Goal: Task Accomplishment & Management: Use online tool/utility

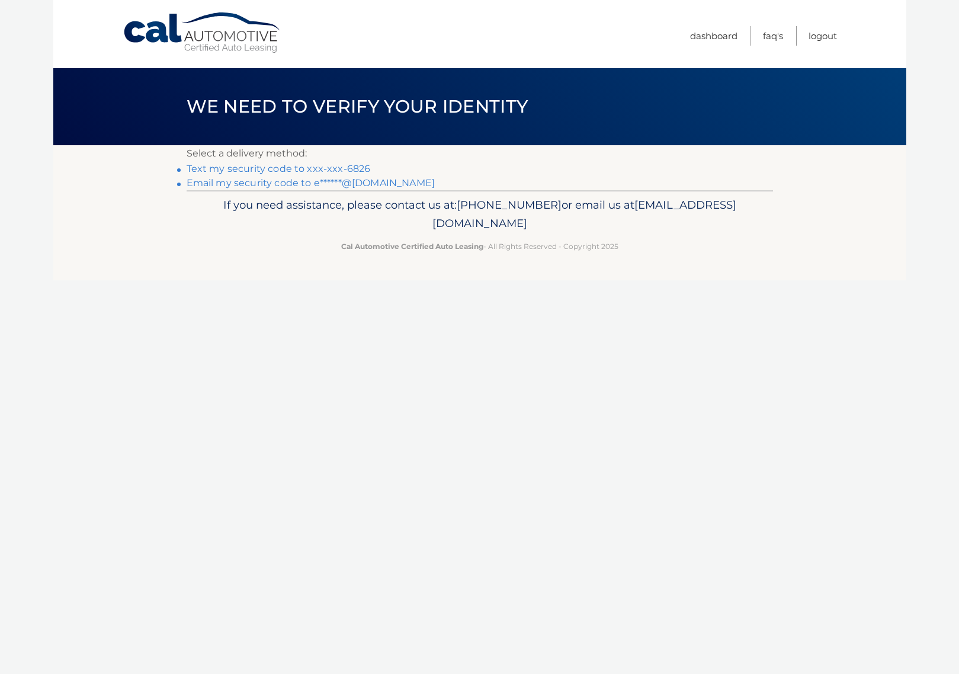
click at [348, 166] on link "Text my security code to xxx-xxx-6826" at bounding box center [279, 168] width 184 height 11
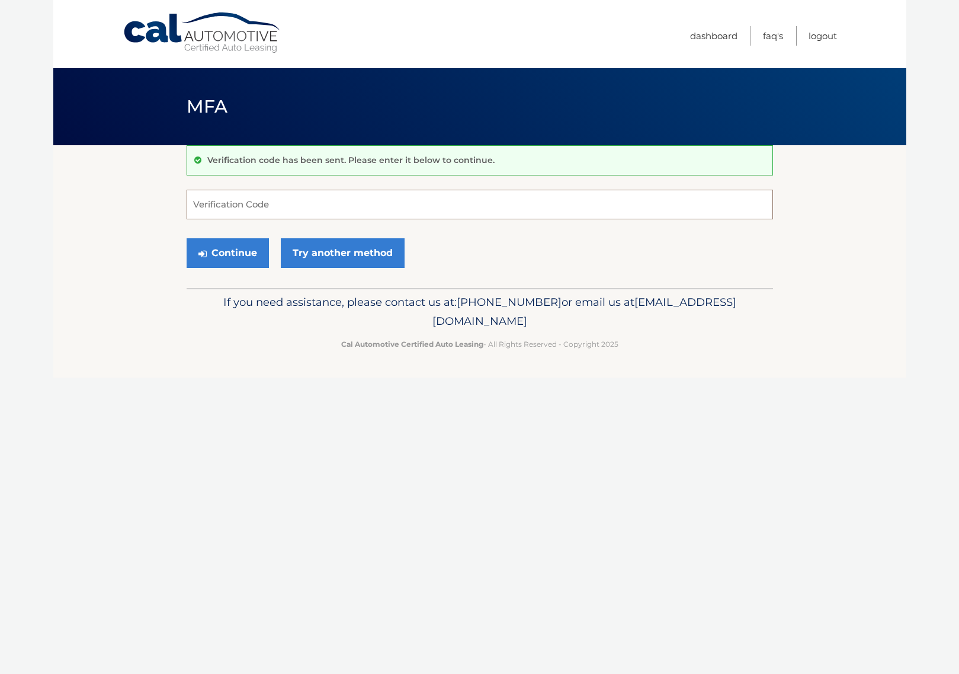
click at [379, 202] on input "Verification Code" at bounding box center [480, 205] width 587 height 30
type input "828249"
click at [228, 252] on button "Continue" at bounding box center [228, 253] width 82 height 30
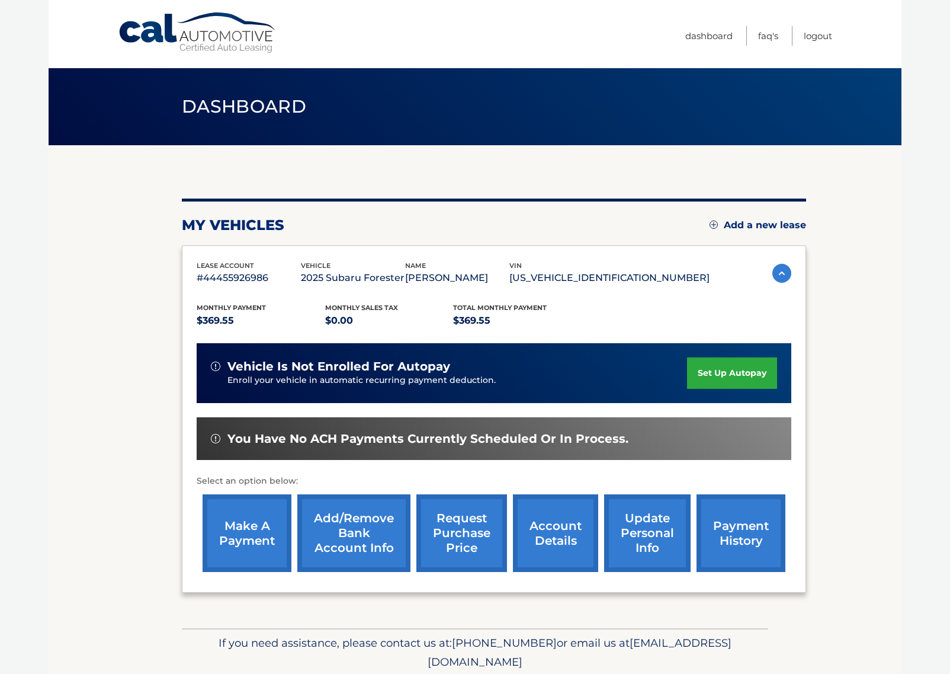
click at [235, 539] on link "make a payment" at bounding box center [247, 533] width 89 height 78
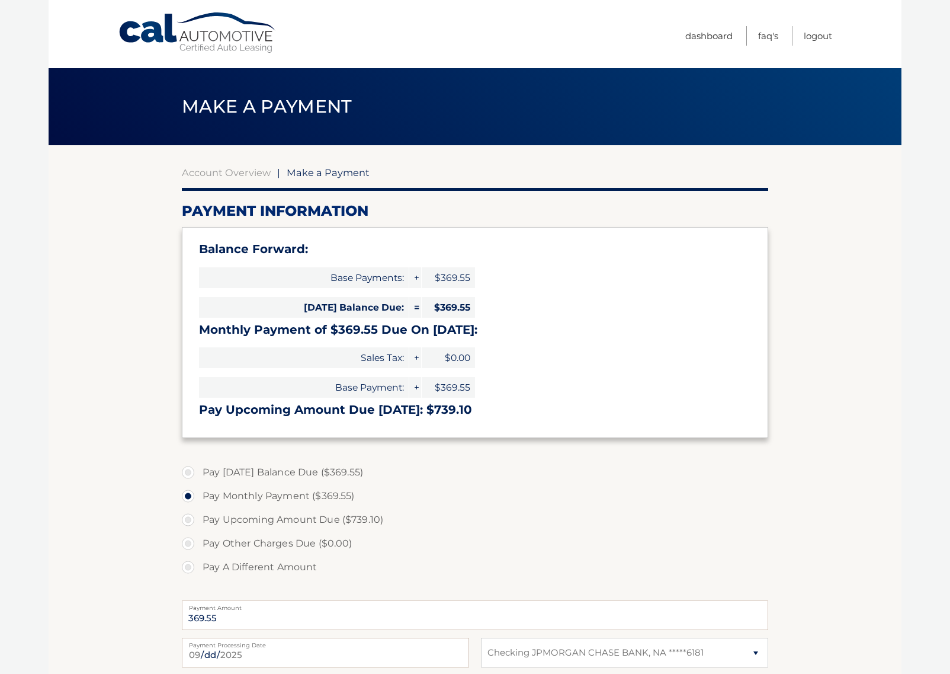
select select "MWI5MDk4OGYtZjZlOS00MTQ2LWFhODItZjVkYTM3MmIwYTQy"
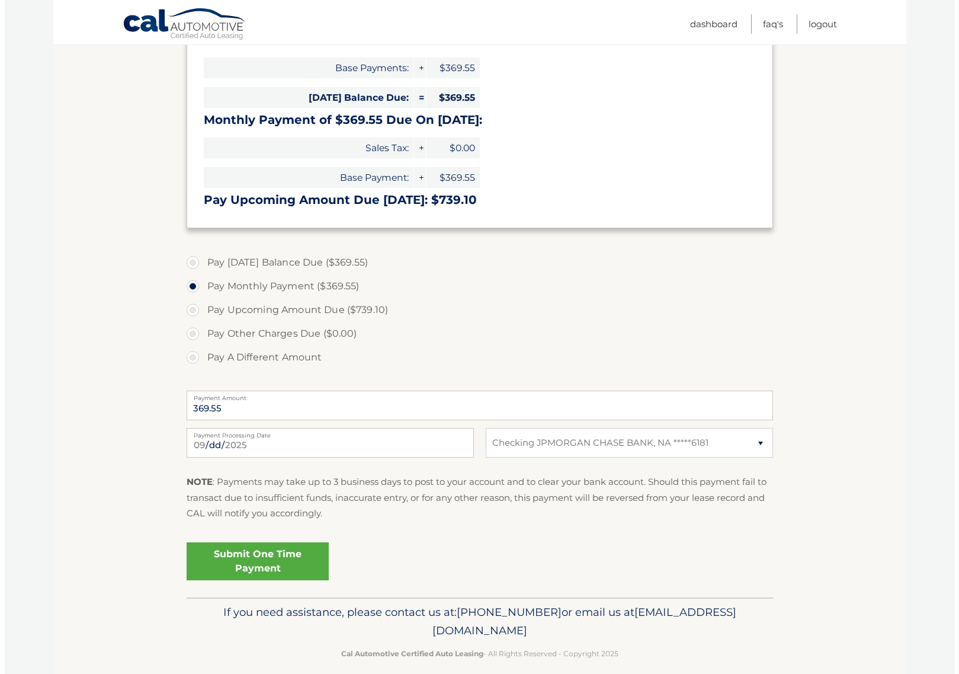
scroll to position [223, 0]
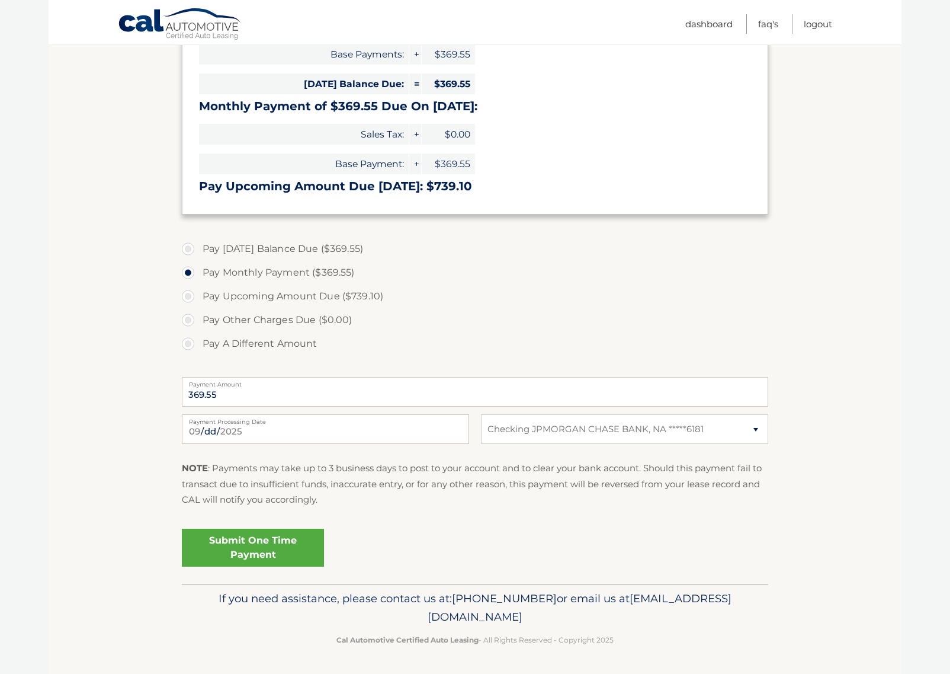
click at [245, 549] on link "Submit One Time Payment" at bounding box center [253, 547] width 142 height 38
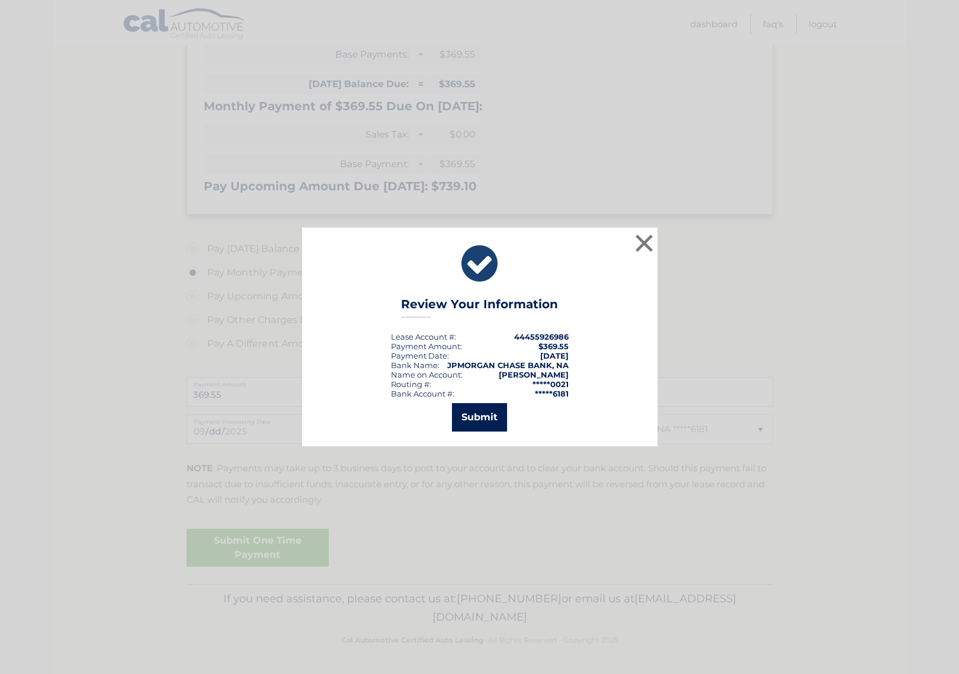
click at [479, 422] on button "Submit" at bounding box center [479, 417] width 55 height 28
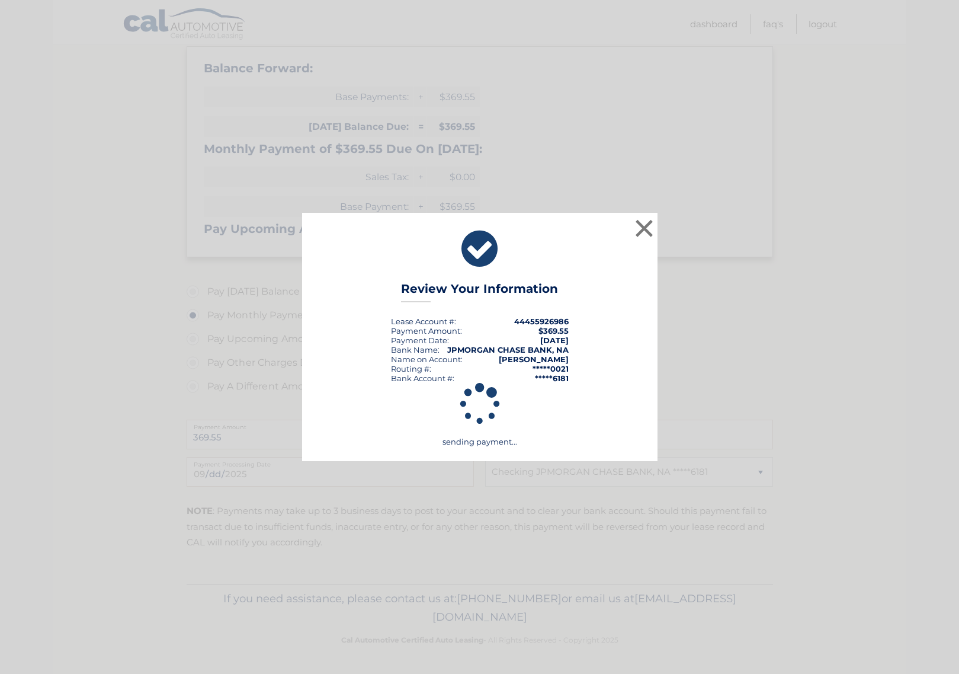
scroll to position [181, 0]
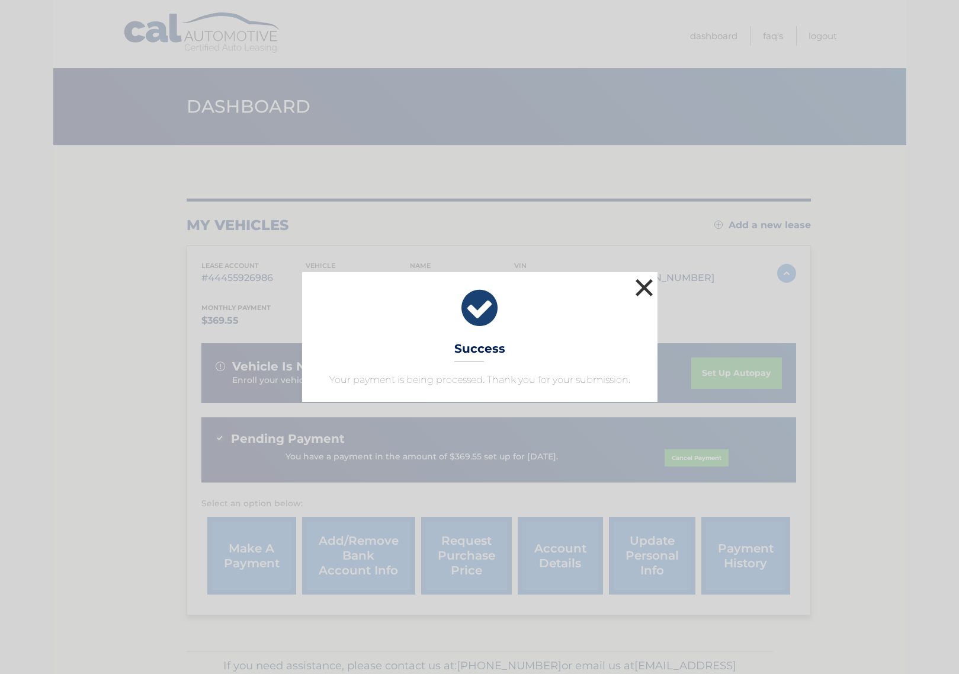
click at [640, 293] on button "×" at bounding box center [645, 287] width 24 height 24
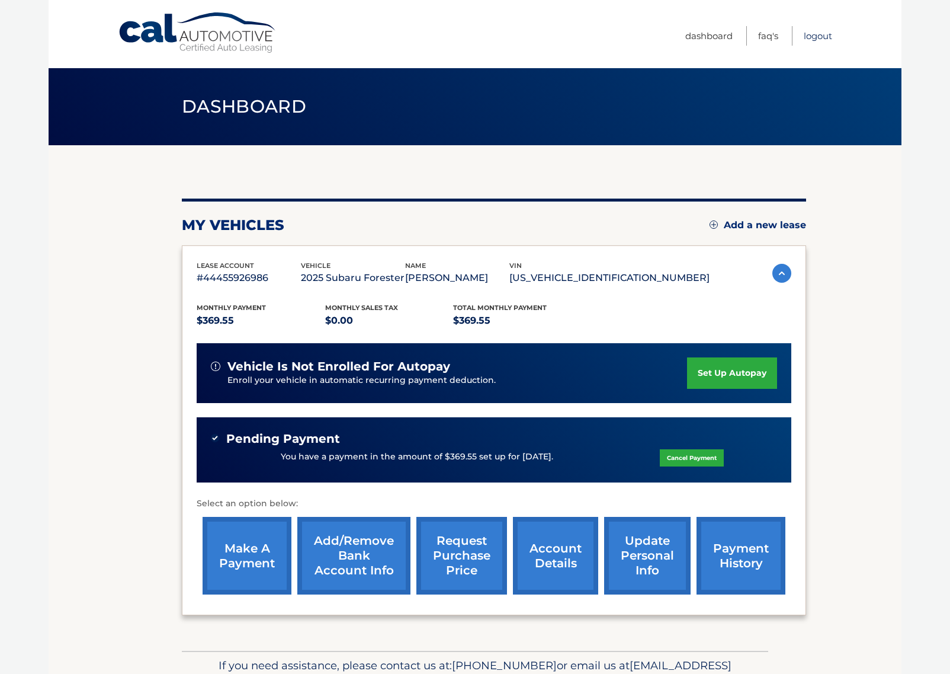
click at [825, 33] on link "Logout" at bounding box center [818, 36] width 28 height 20
